Goal: Transaction & Acquisition: Subscribe to service/newsletter

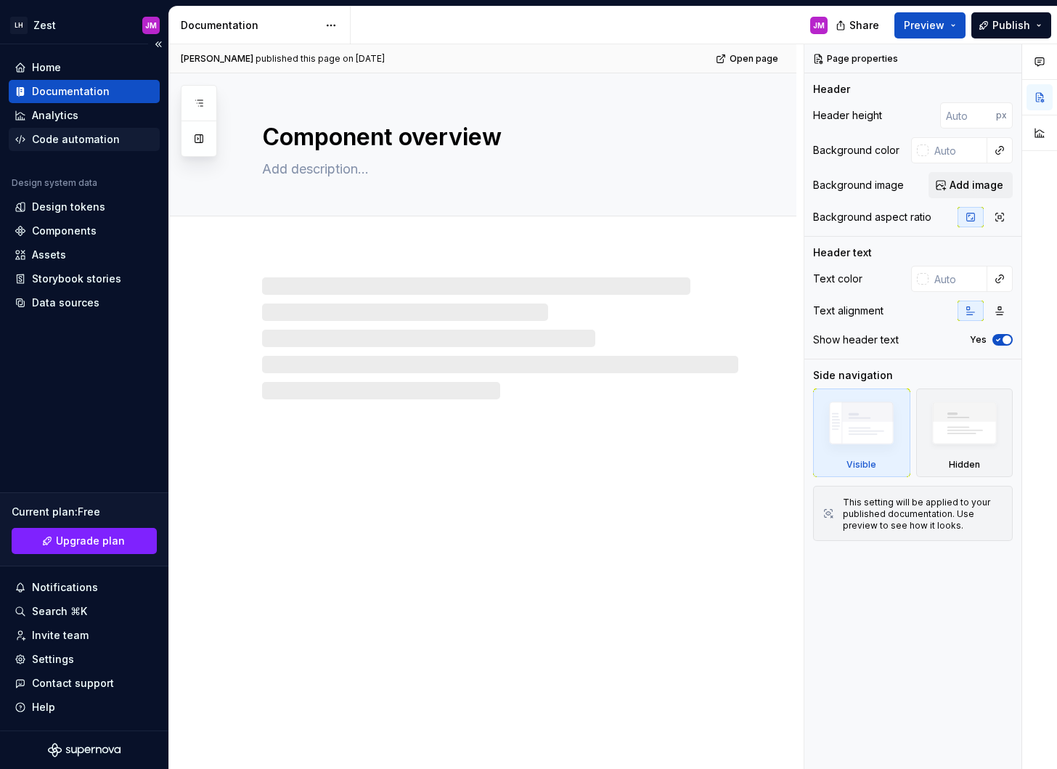
type textarea "*"
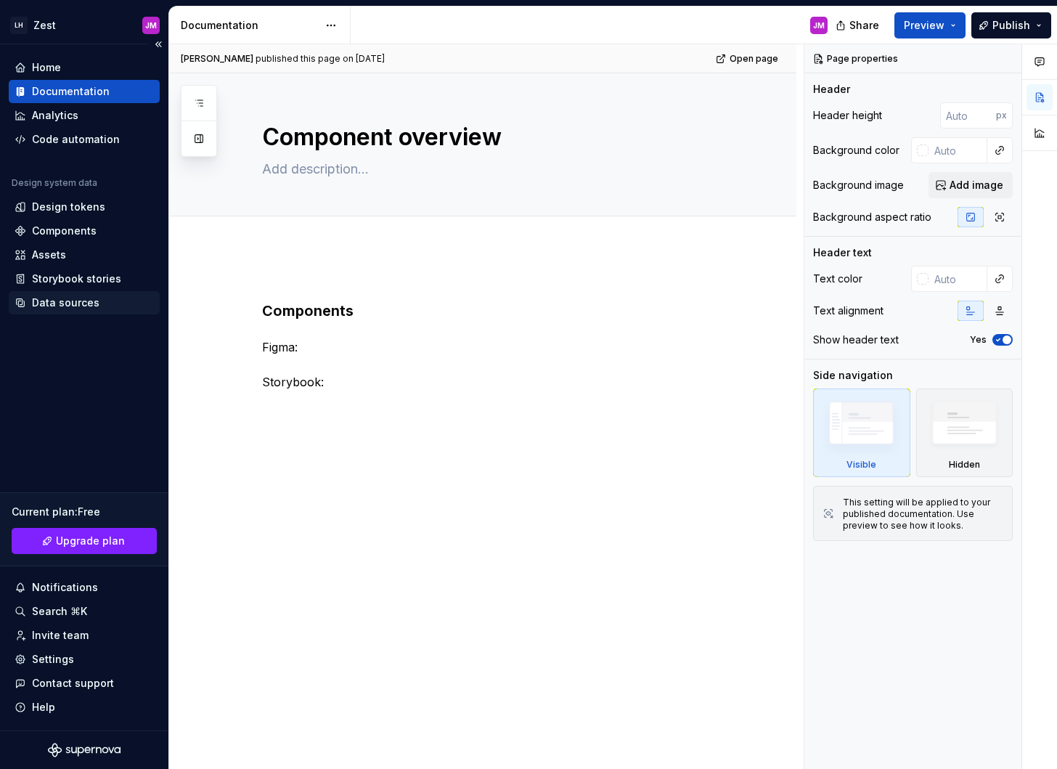
click at [75, 300] on div "Data sources" at bounding box center [66, 303] width 68 height 15
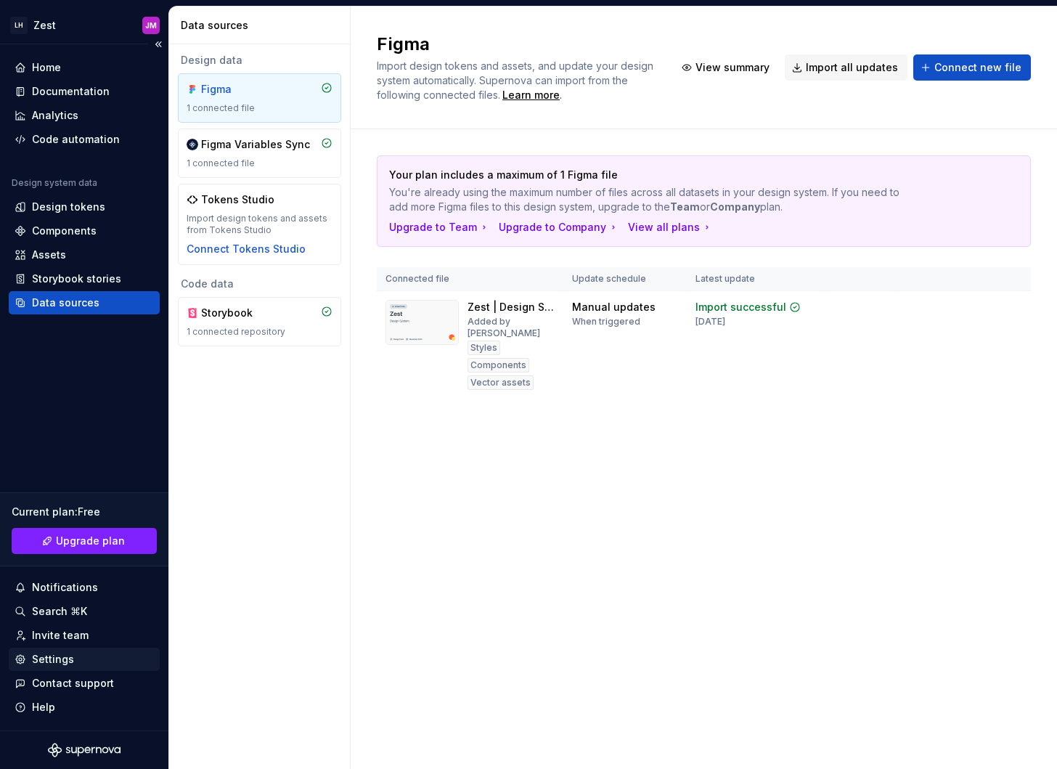
click at [87, 660] on div "Settings" at bounding box center [84, 659] width 139 height 15
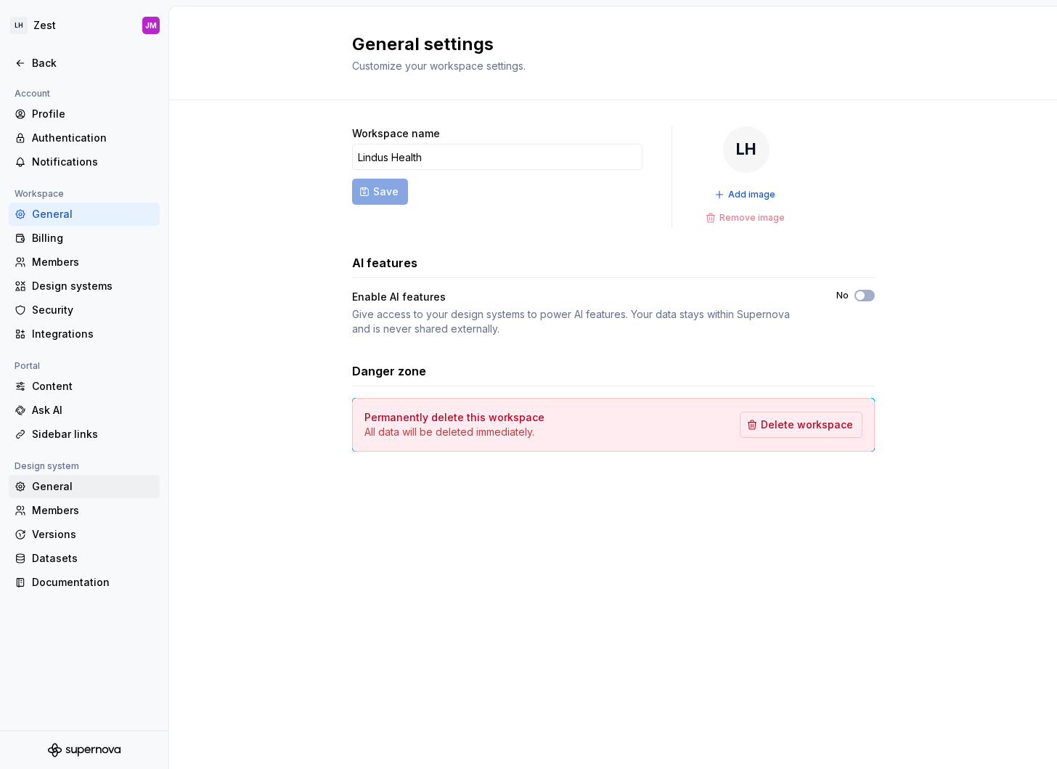
click at [72, 489] on div "General" at bounding box center [93, 486] width 122 height 15
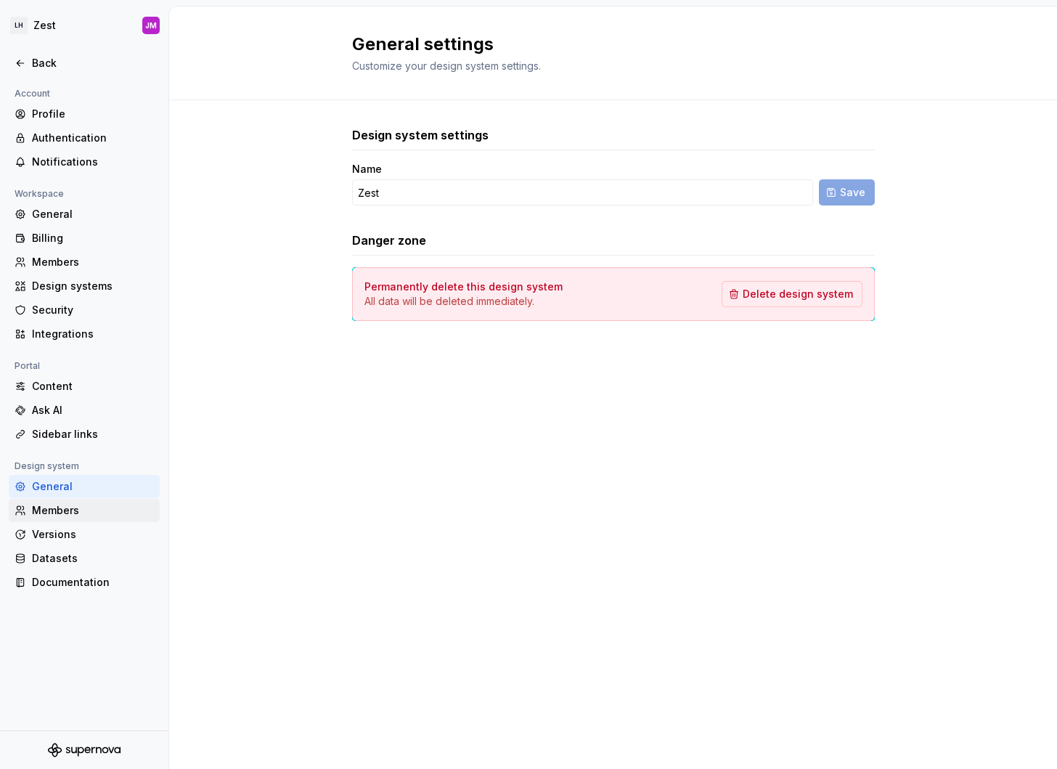
click at [73, 510] on div "Members" at bounding box center [93, 510] width 122 height 15
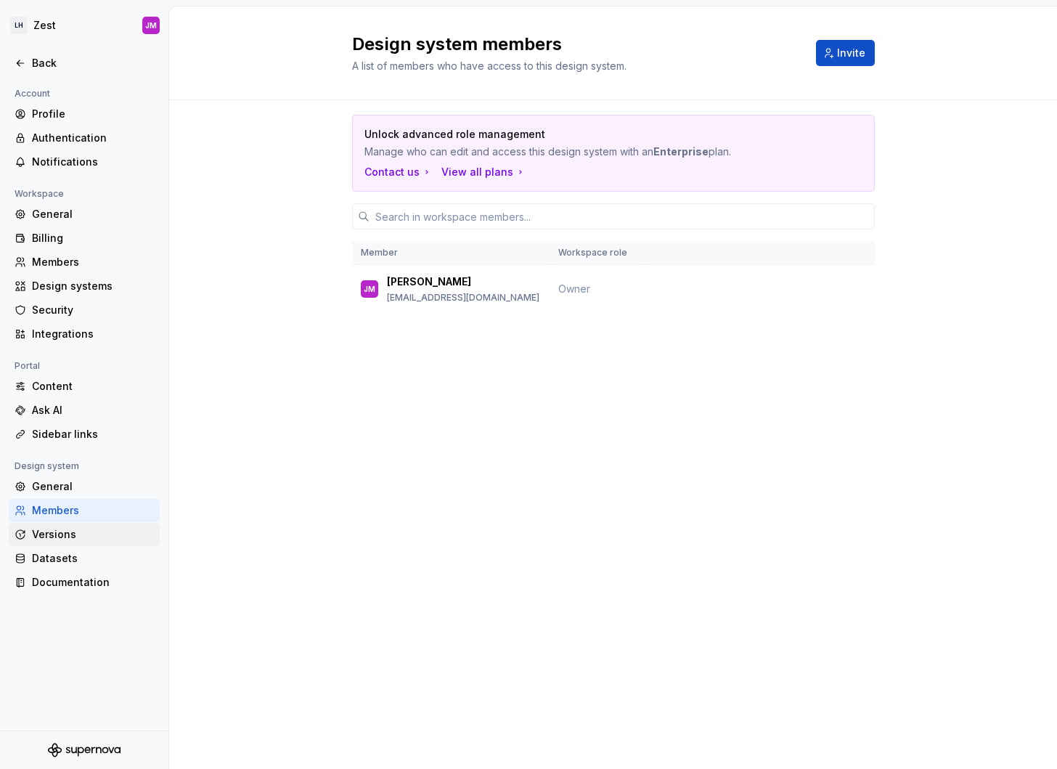
click at [71, 535] on div "Versions" at bounding box center [93, 534] width 122 height 15
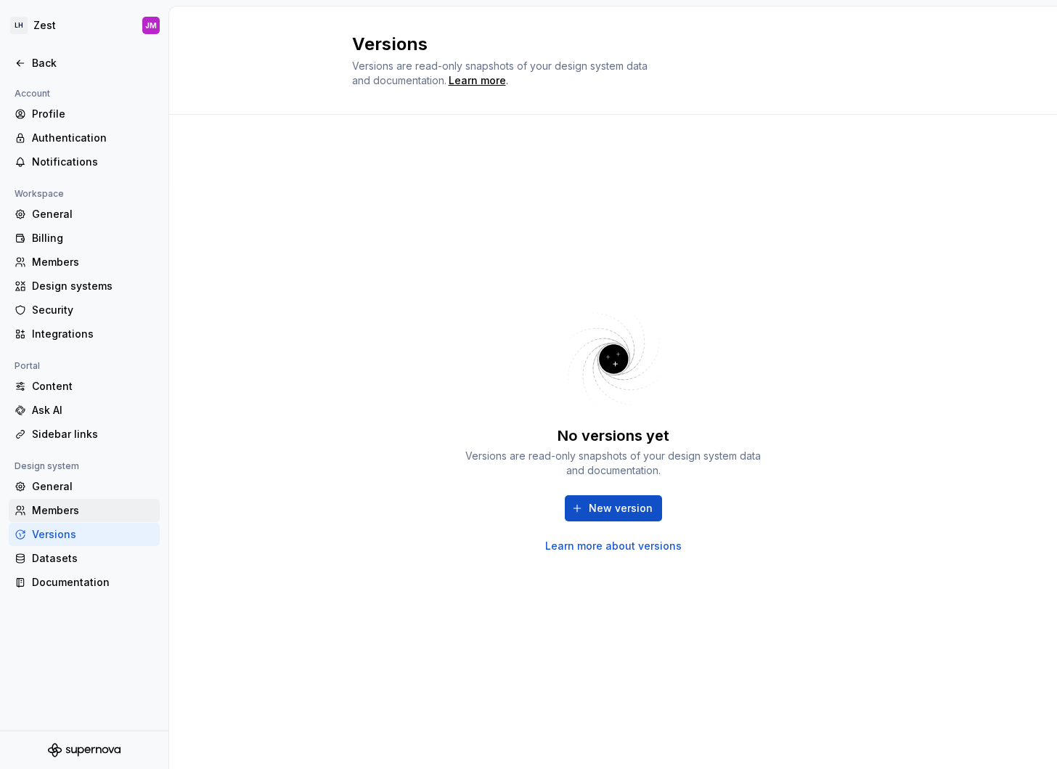
click at [78, 519] on div "Members" at bounding box center [84, 510] width 151 height 23
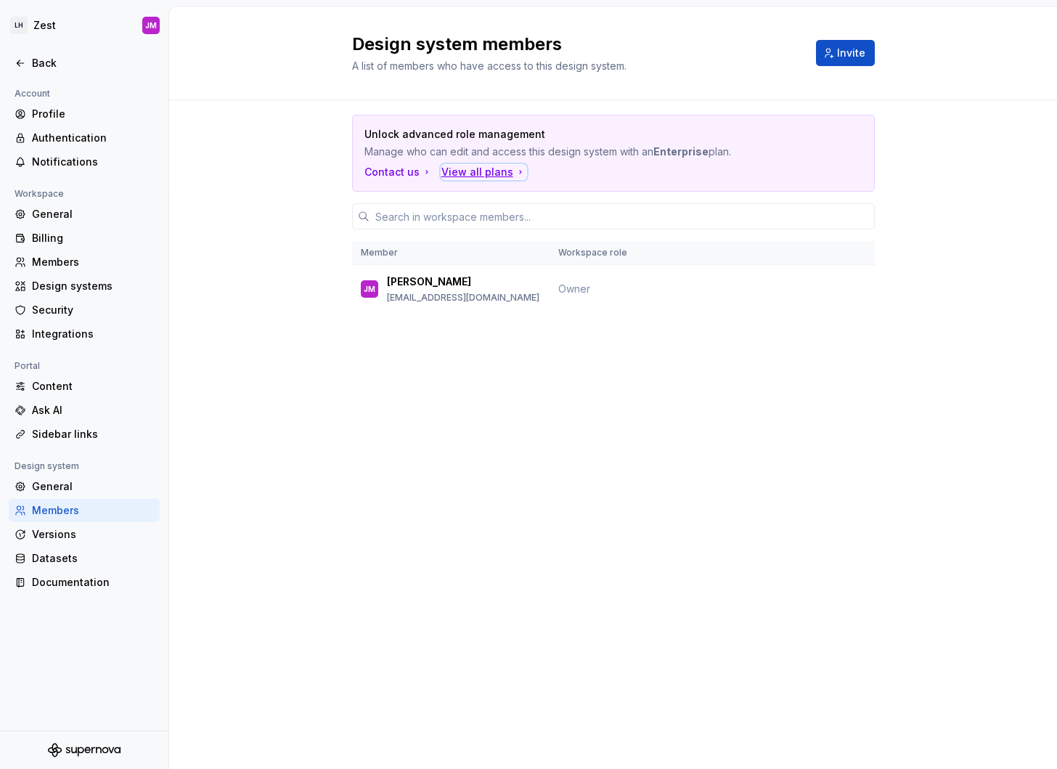
click at [485, 168] on div "View all plans" at bounding box center [484, 172] width 85 height 15
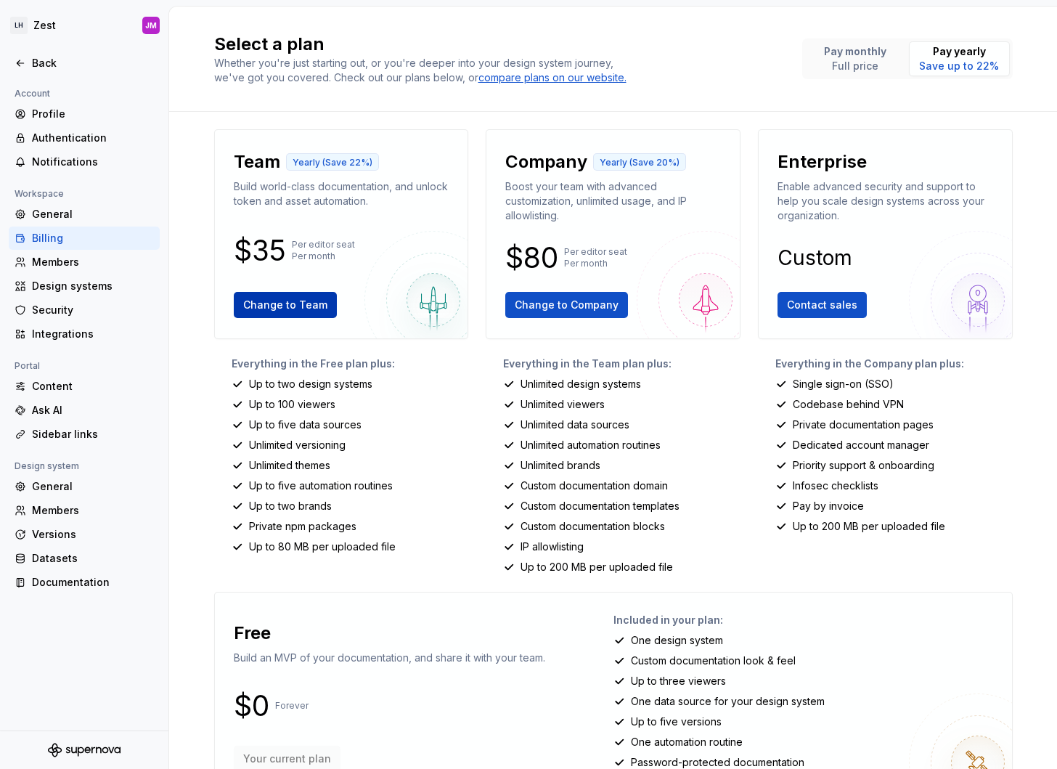
click at [306, 304] on span "Change to Team" at bounding box center [285, 305] width 84 height 15
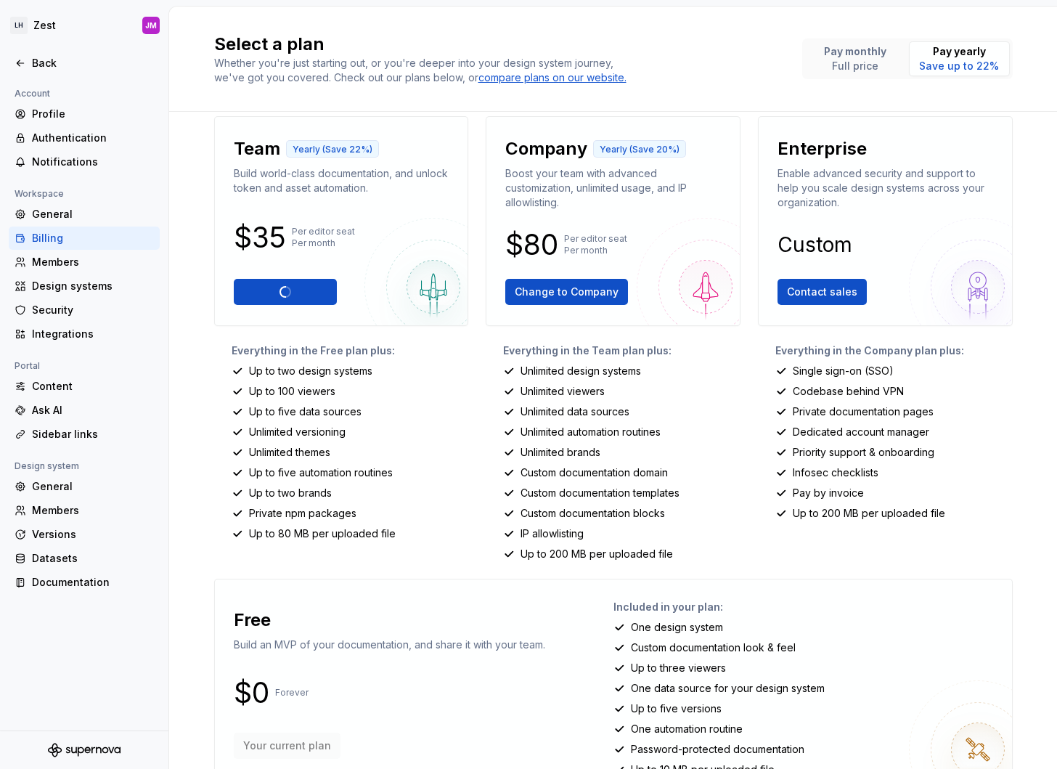
scroll to position [17, 0]
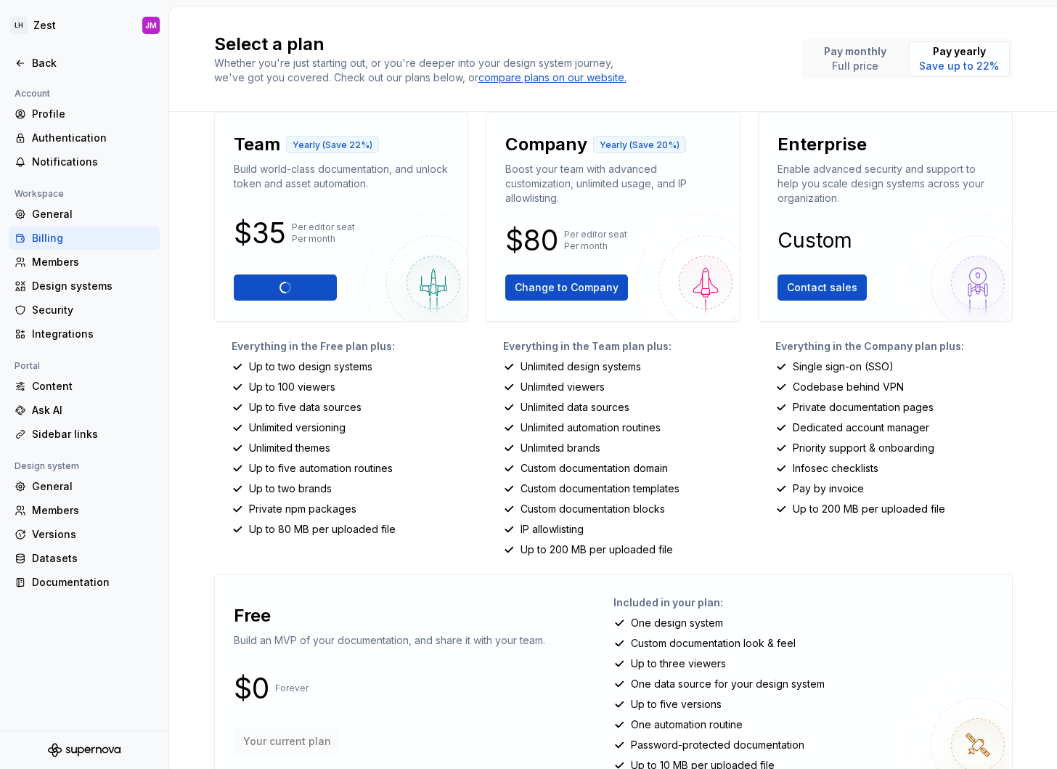
click at [208, 381] on div "Select a plan Whether you're just starting out, or you're deeper into your desi…" at bounding box center [613, 388] width 888 height 763
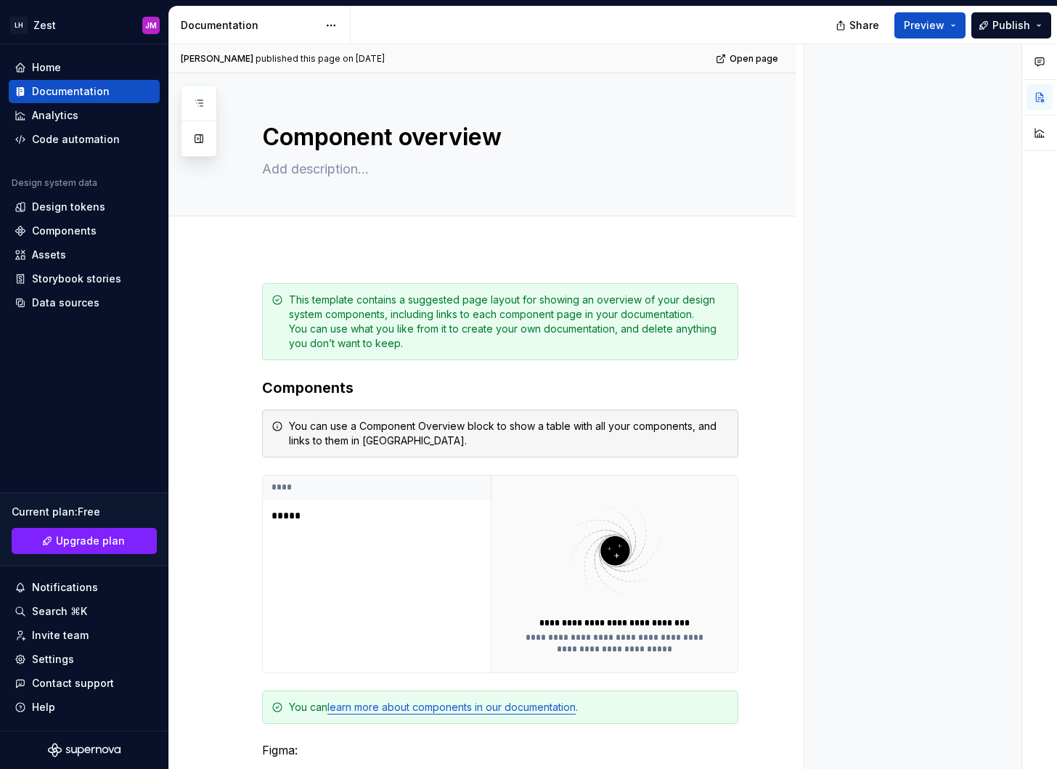
type textarea "*"
